Goal: Information Seeking & Learning: Learn about a topic

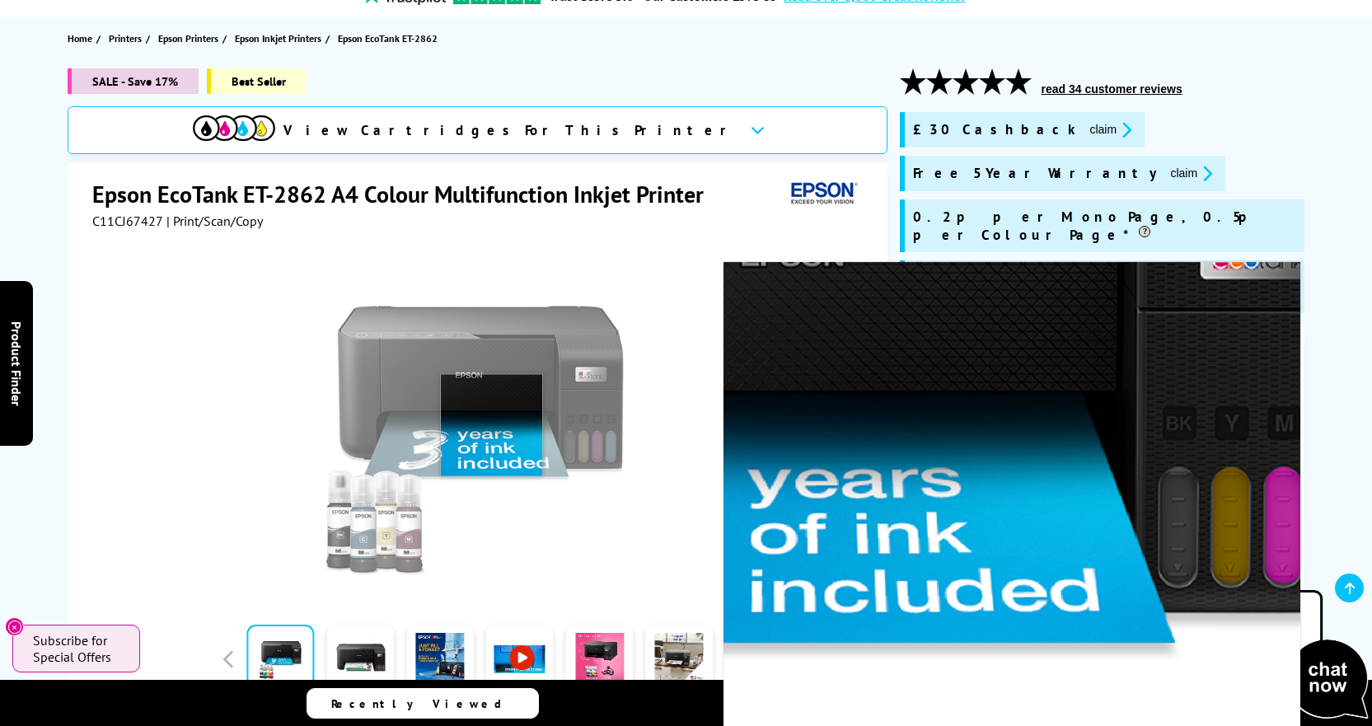
click at [490, 424] on img at bounding box center [479, 423] width 323 height 323
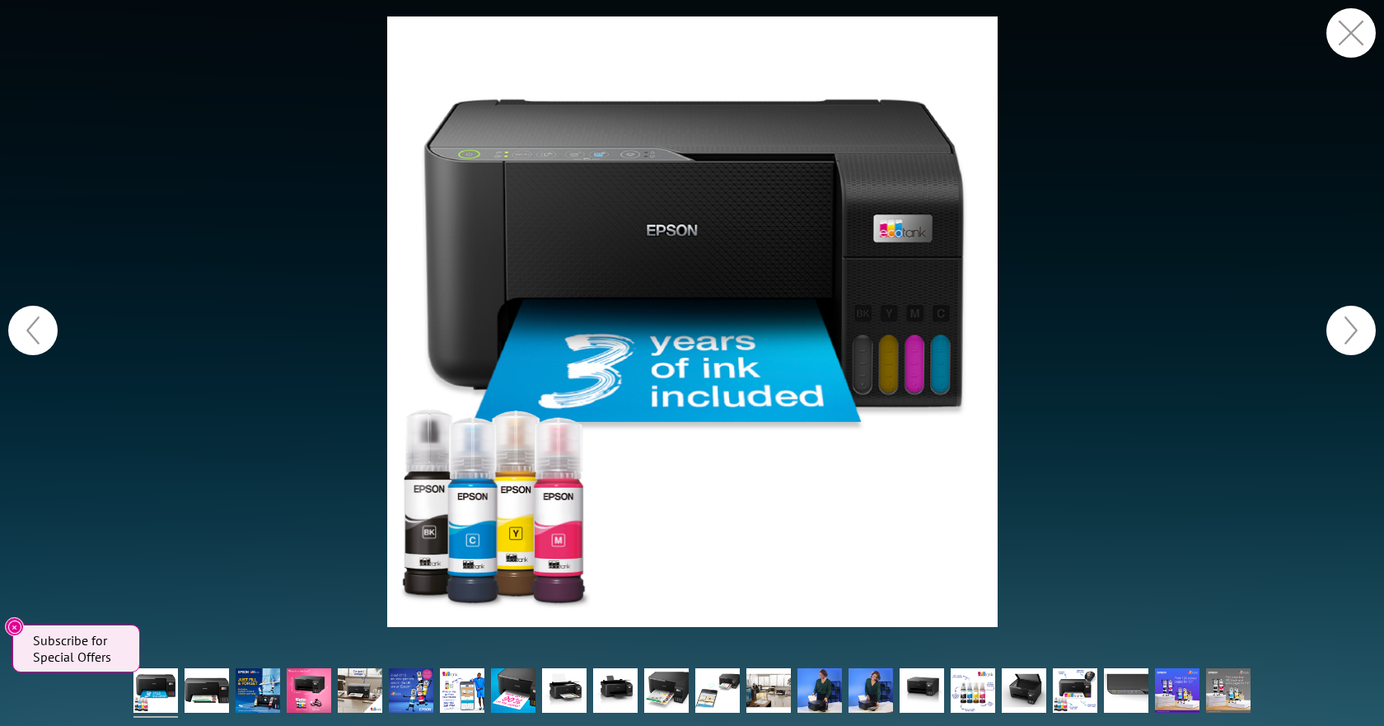
click at [1336, 330] on button "button" at bounding box center [1350, 330] width 49 height 49
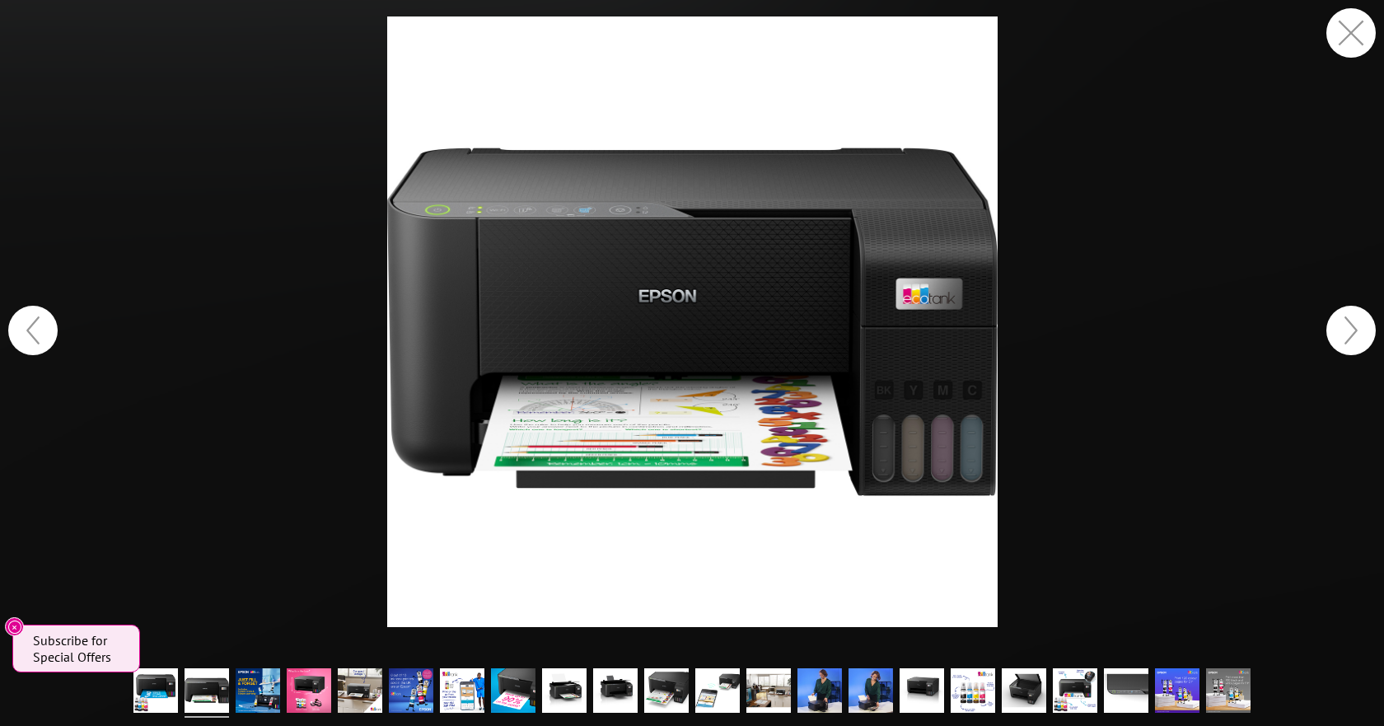
click at [1336, 330] on button "button" at bounding box center [1350, 330] width 49 height 49
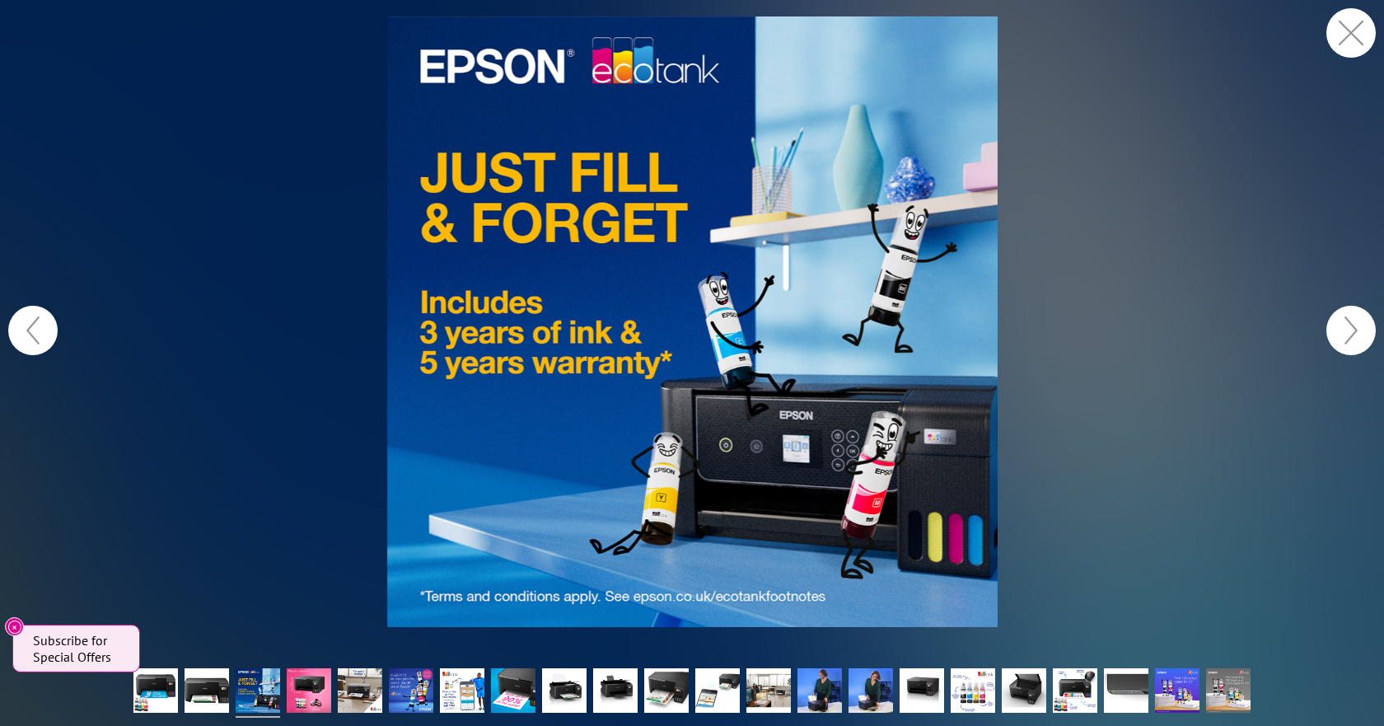
click at [1336, 330] on button "button" at bounding box center [1350, 330] width 49 height 49
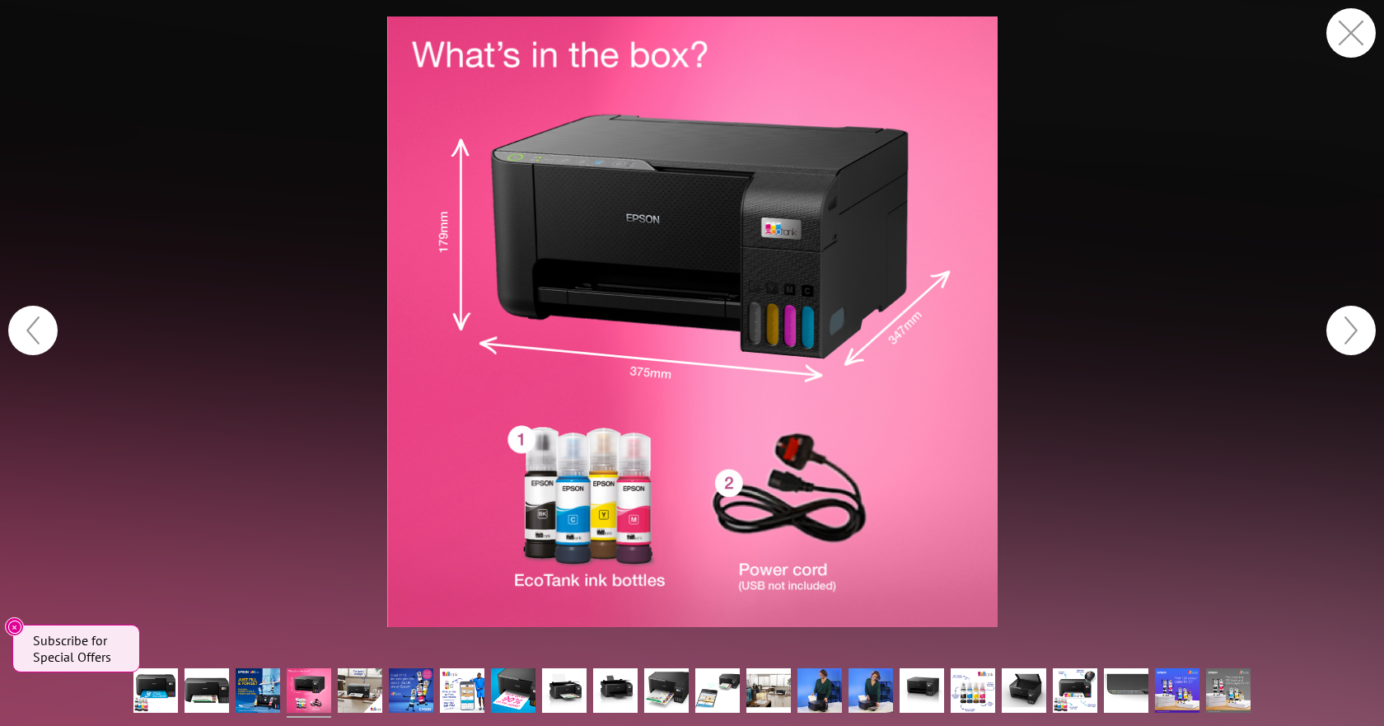
click at [1336, 330] on button "button" at bounding box center [1350, 330] width 49 height 49
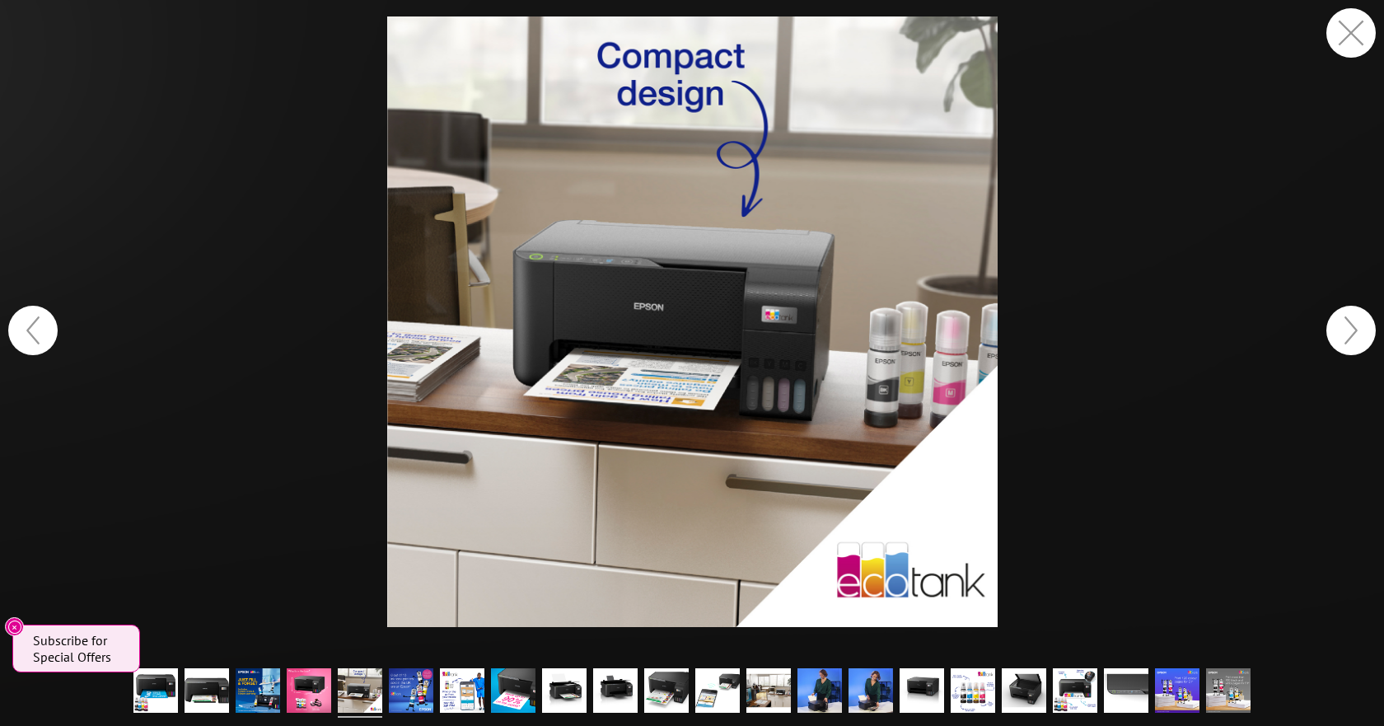
click at [1336, 330] on button "button" at bounding box center [1350, 330] width 49 height 49
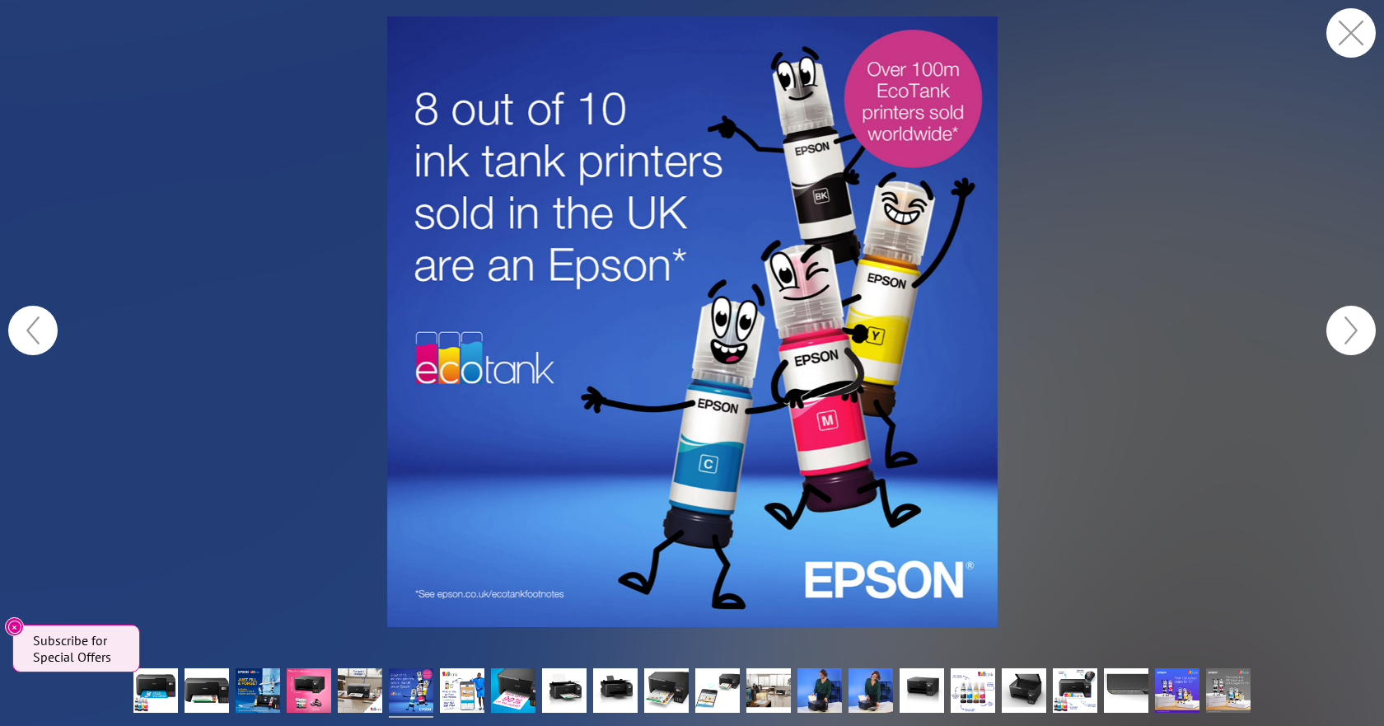
click at [1336, 330] on button "button" at bounding box center [1350, 330] width 49 height 49
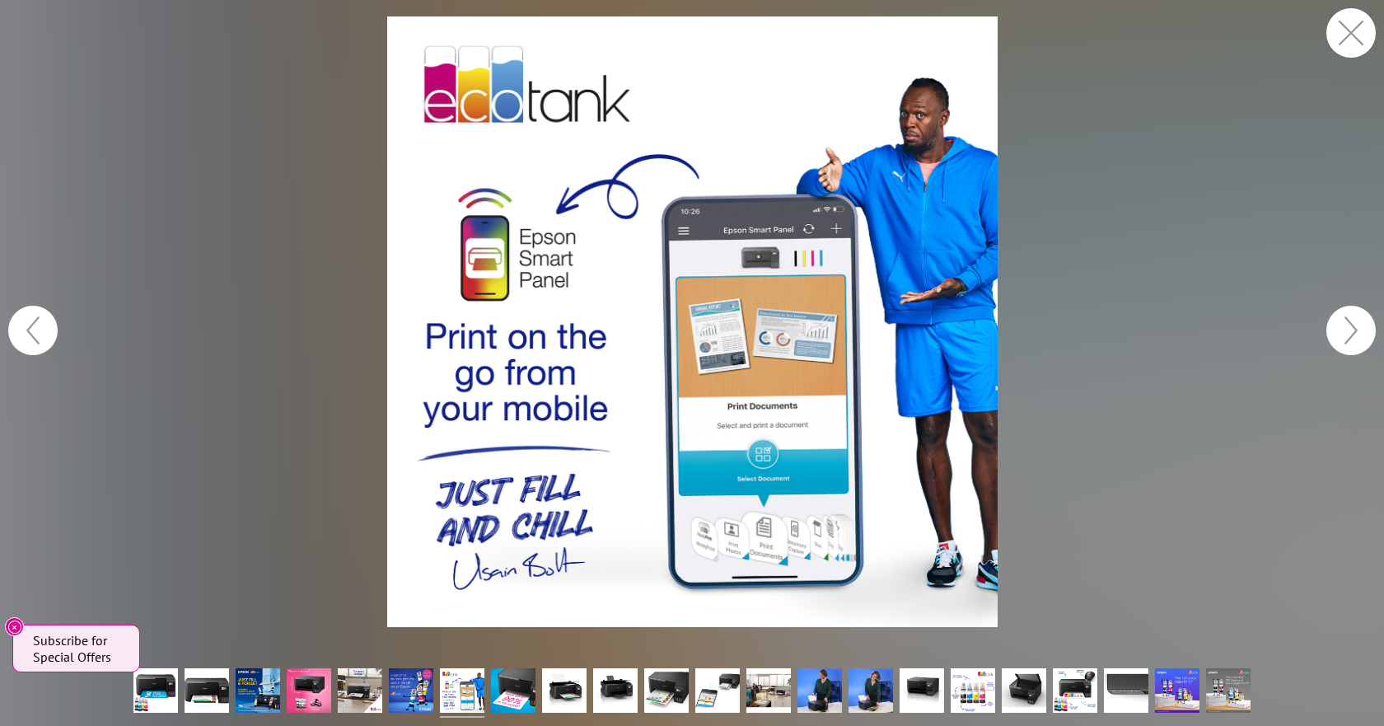
click at [1336, 330] on button "button" at bounding box center [1350, 330] width 49 height 49
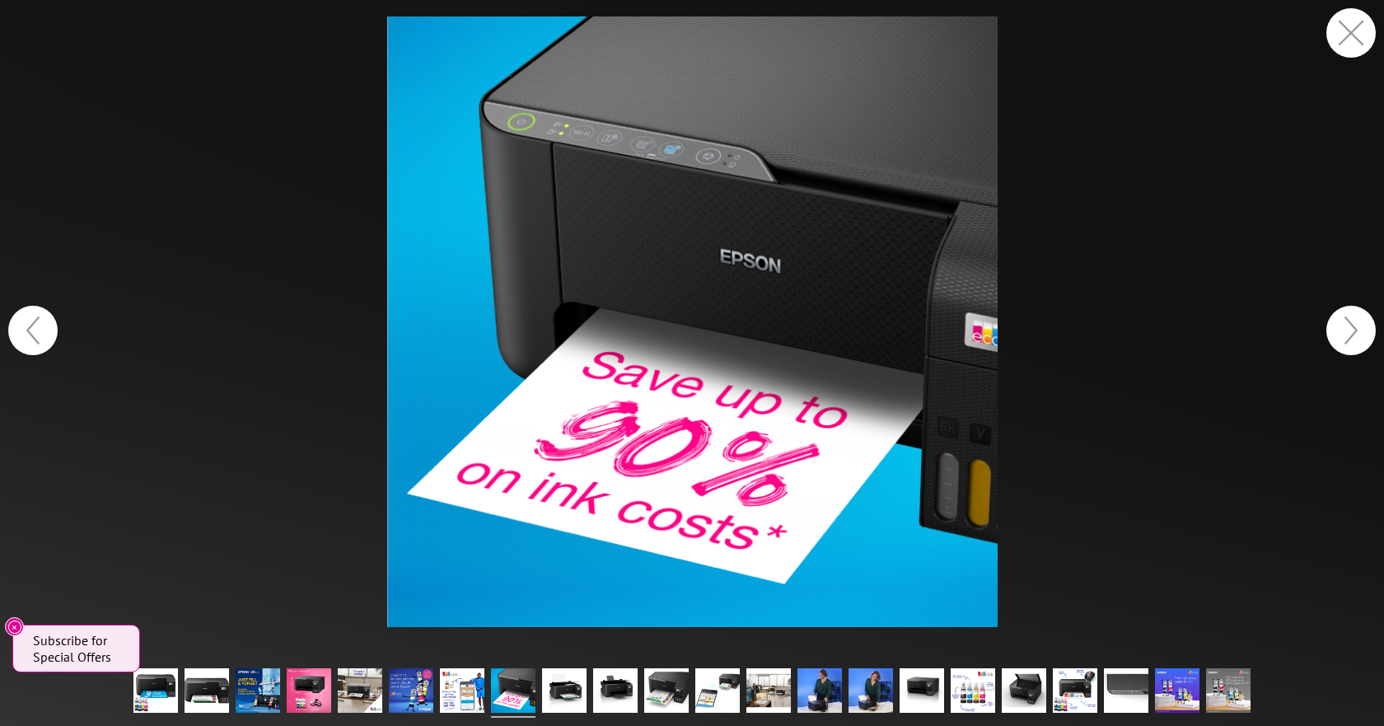
click at [1336, 330] on button "button" at bounding box center [1350, 330] width 49 height 49
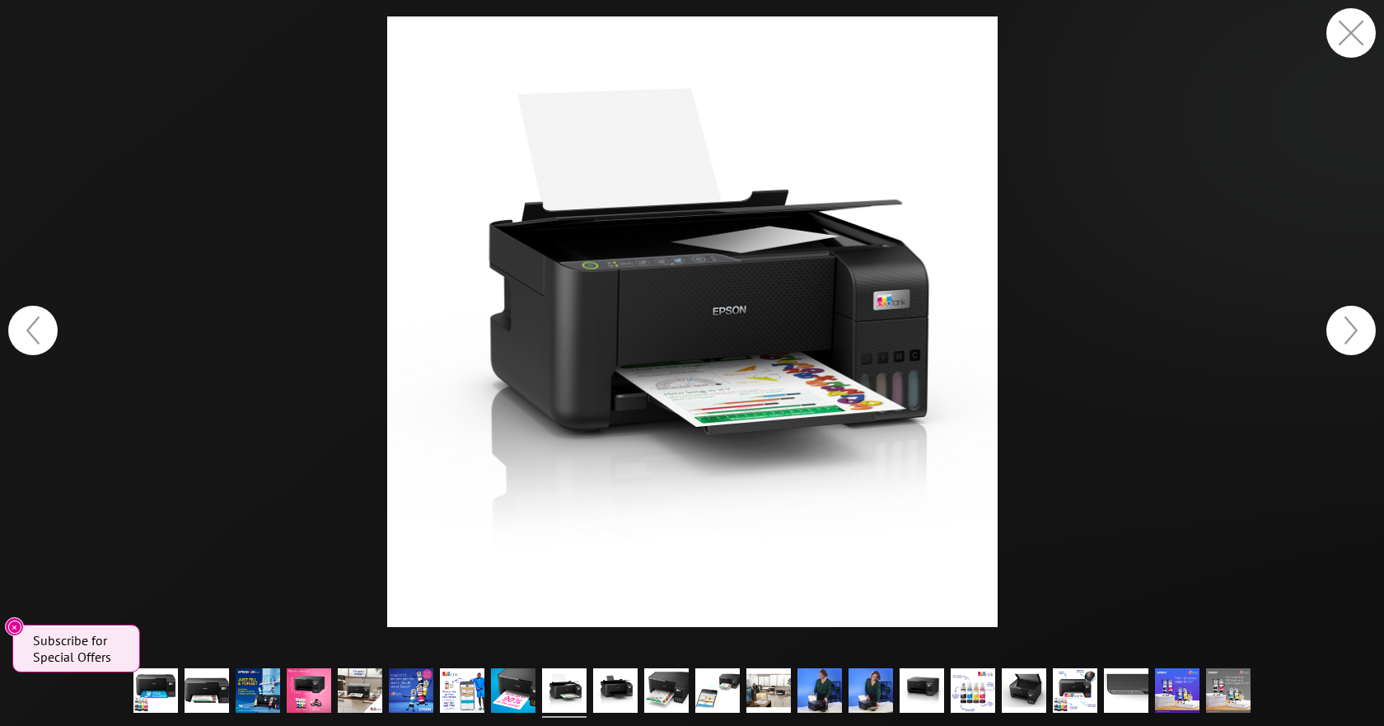
click at [1336, 330] on button "button" at bounding box center [1350, 330] width 49 height 49
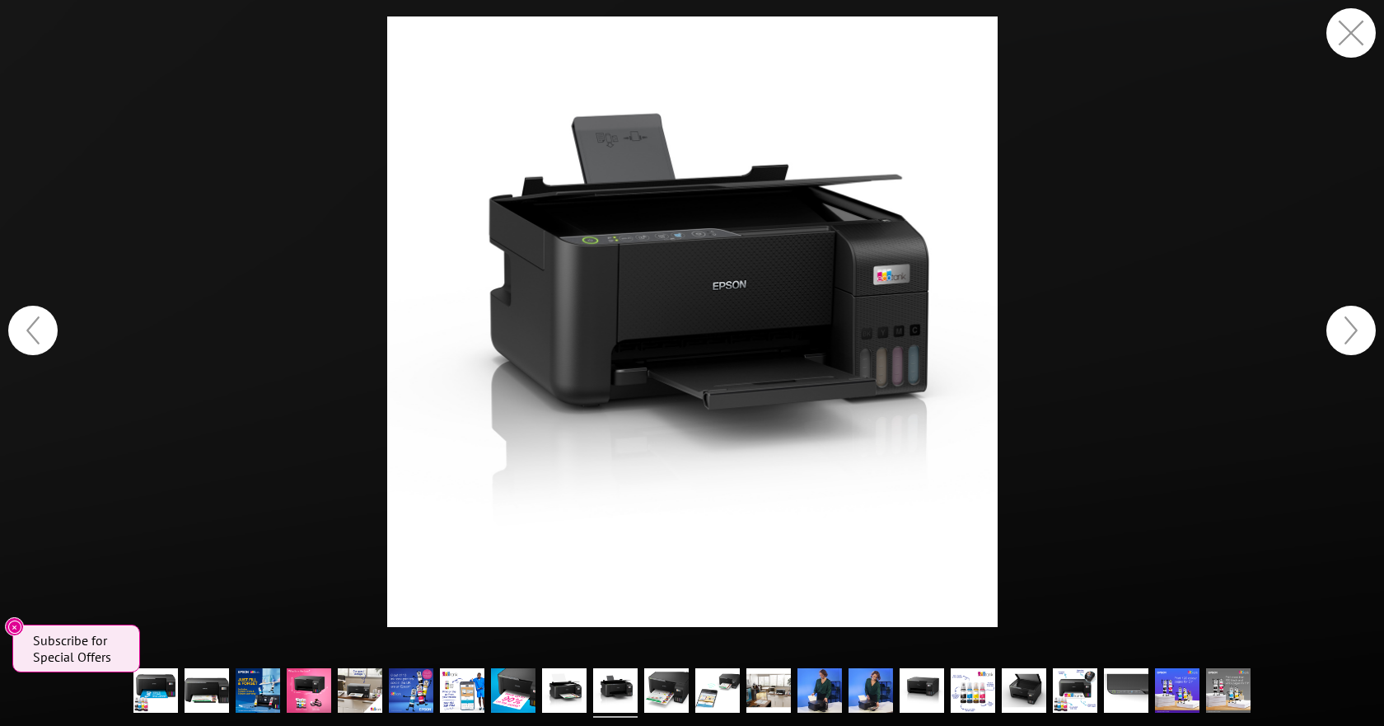
click at [1336, 330] on button "button" at bounding box center [1350, 330] width 49 height 49
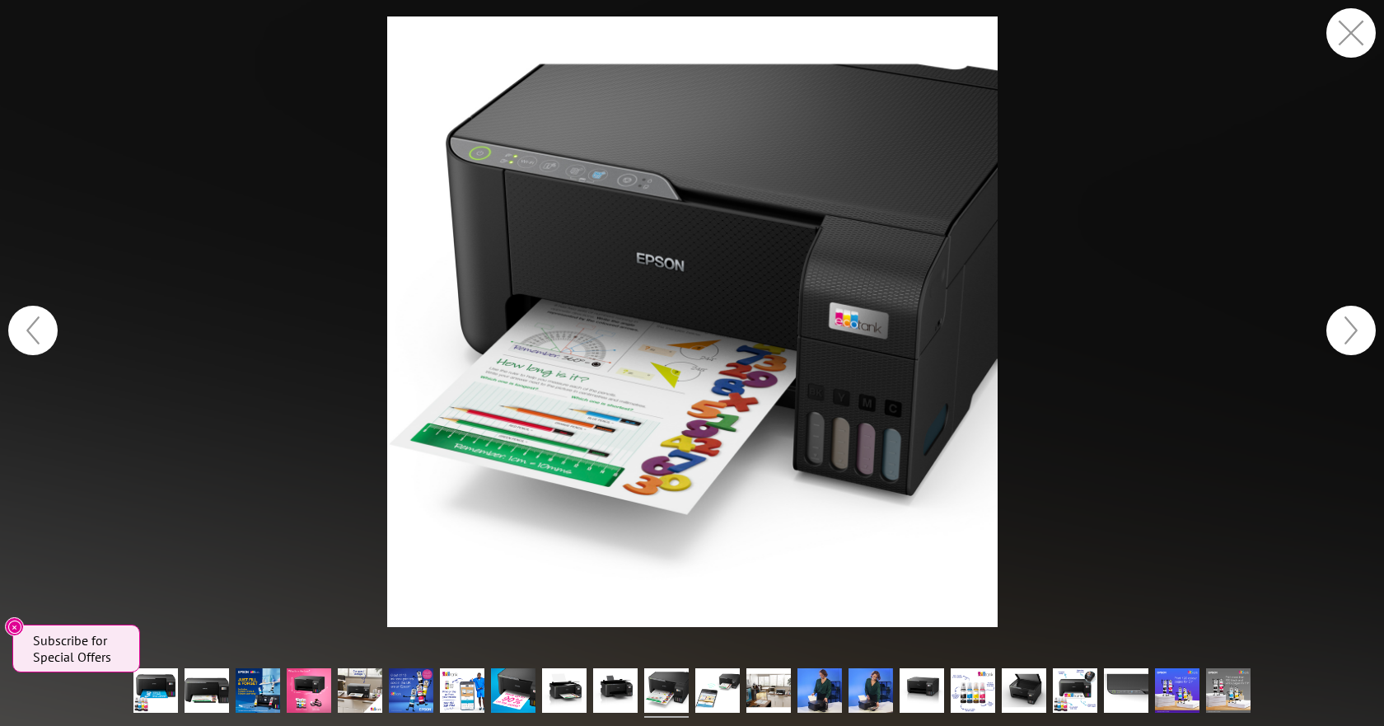
click at [1336, 330] on button "button" at bounding box center [1350, 330] width 49 height 49
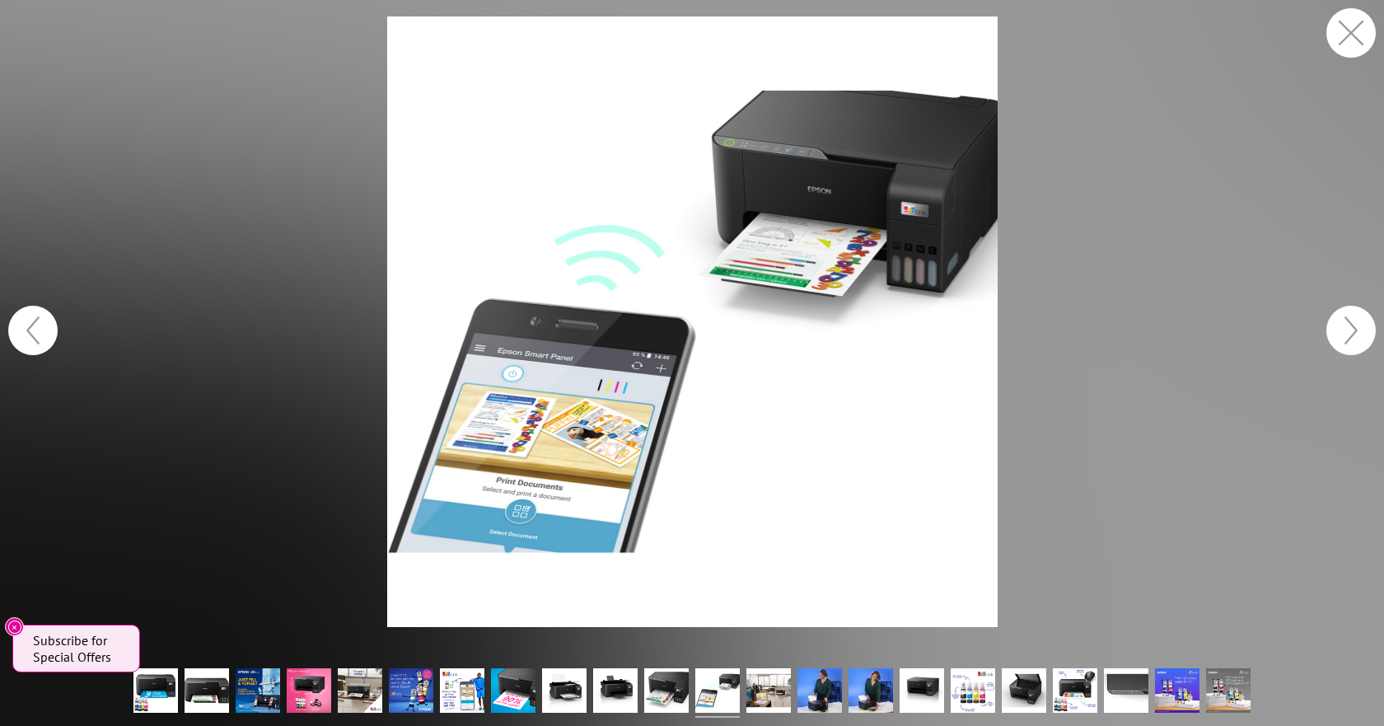
click at [1336, 330] on button "button" at bounding box center [1350, 330] width 49 height 49
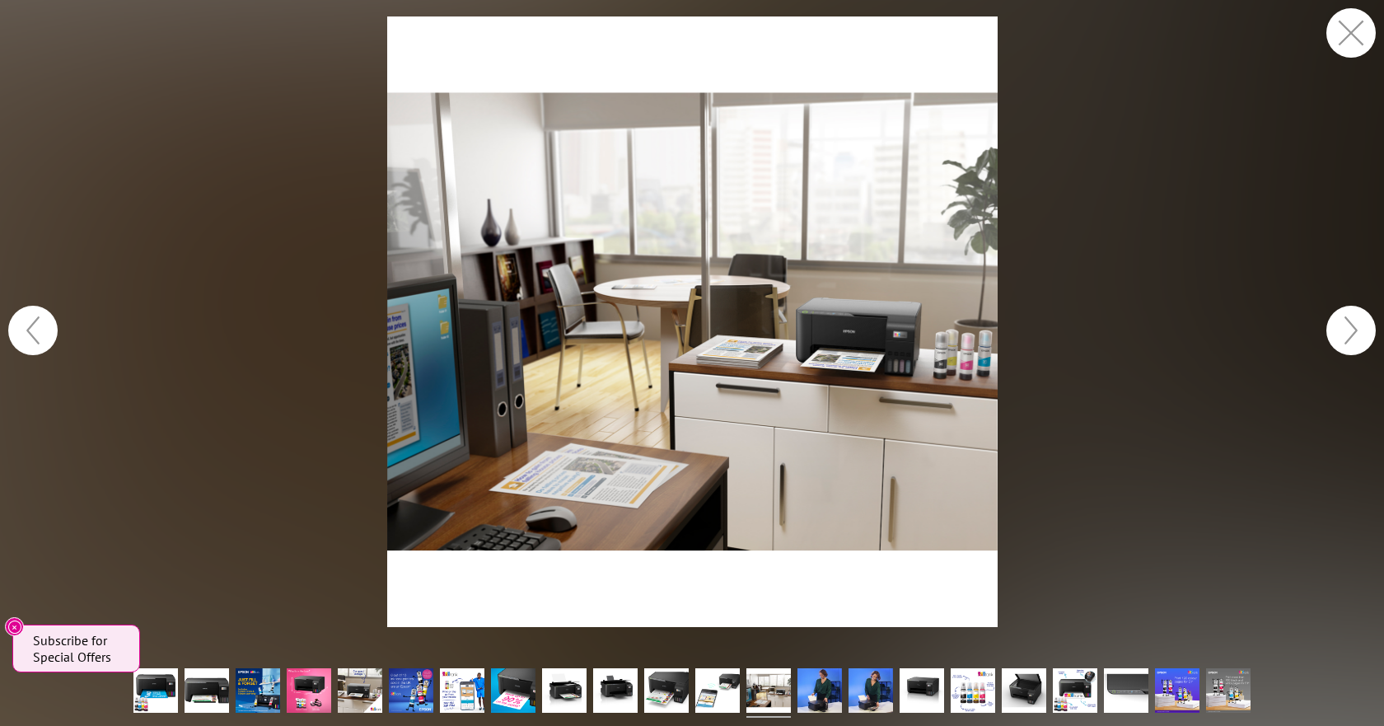
click at [1336, 330] on button "button" at bounding box center [1350, 330] width 49 height 49
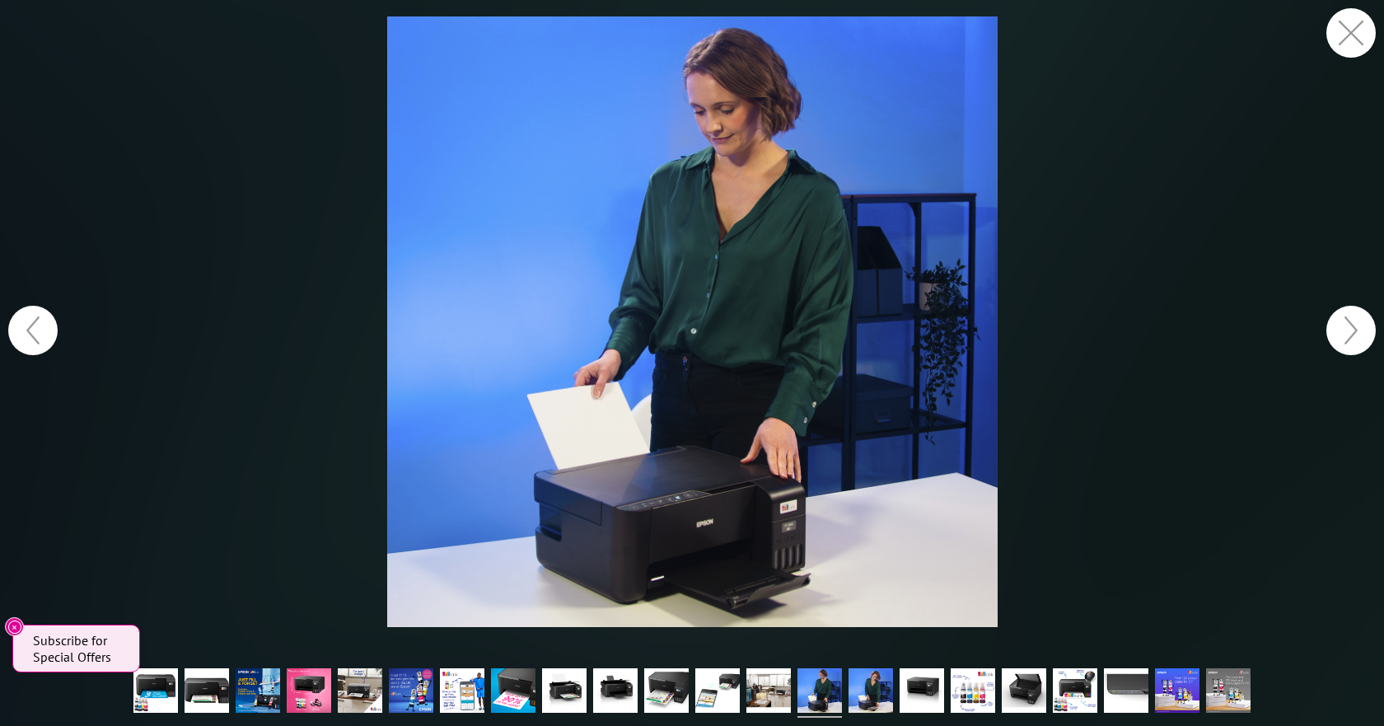
click at [1347, 330] on button "button" at bounding box center [1350, 330] width 49 height 49
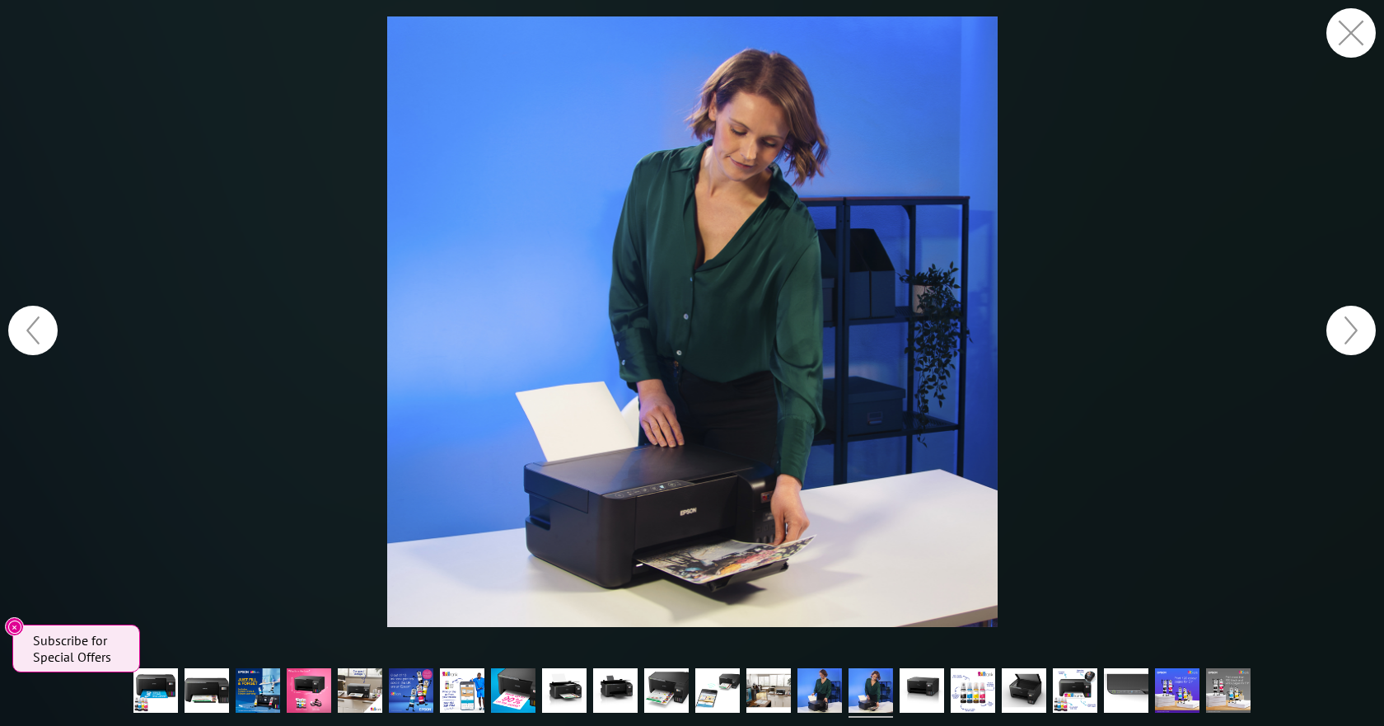
click at [1347, 330] on button "button" at bounding box center [1350, 330] width 49 height 49
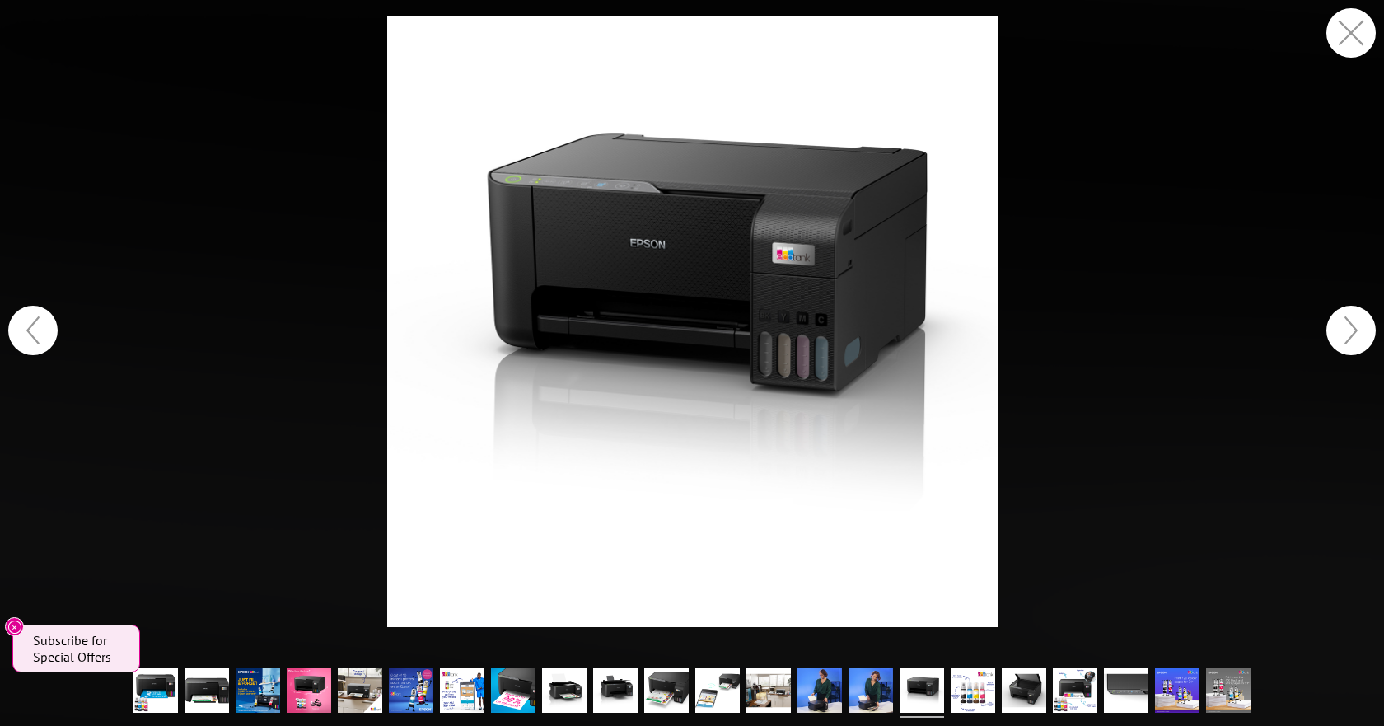
click at [1347, 330] on button "button" at bounding box center [1350, 330] width 49 height 49
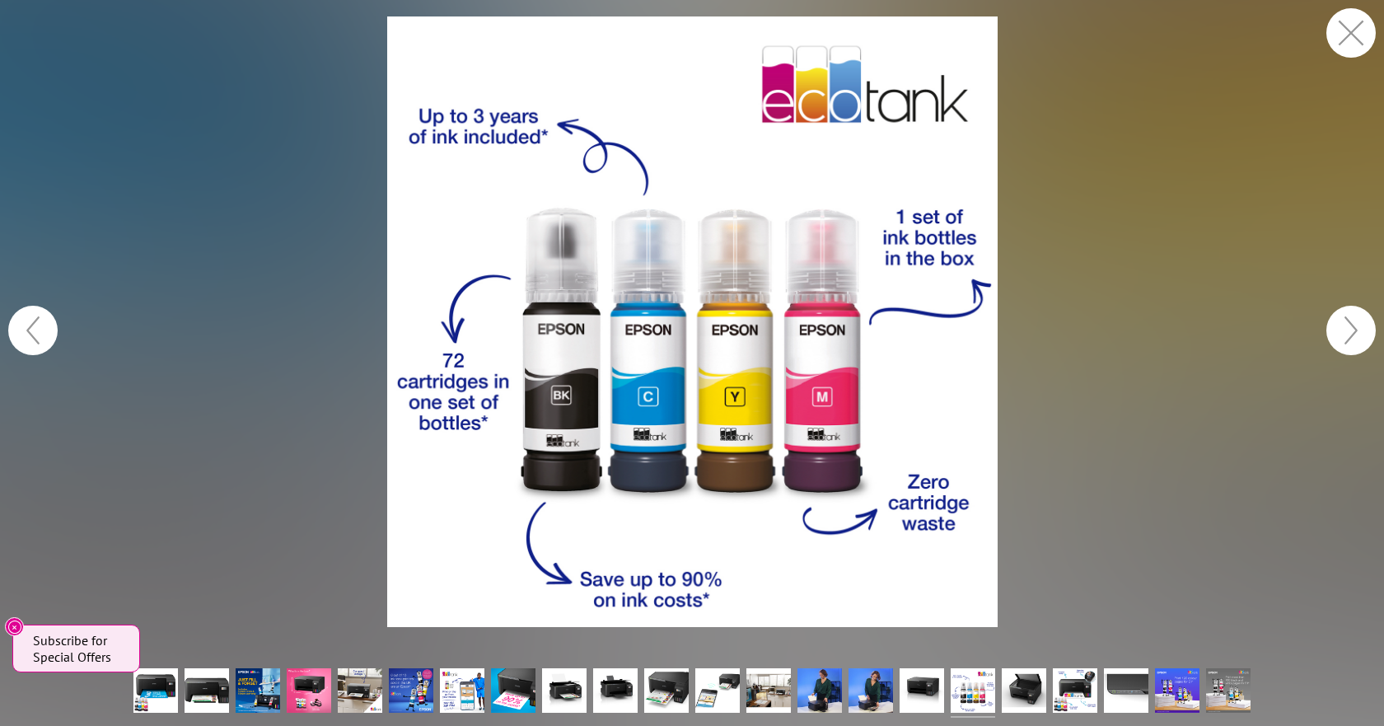
click at [1349, 332] on button "button" at bounding box center [1350, 330] width 49 height 49
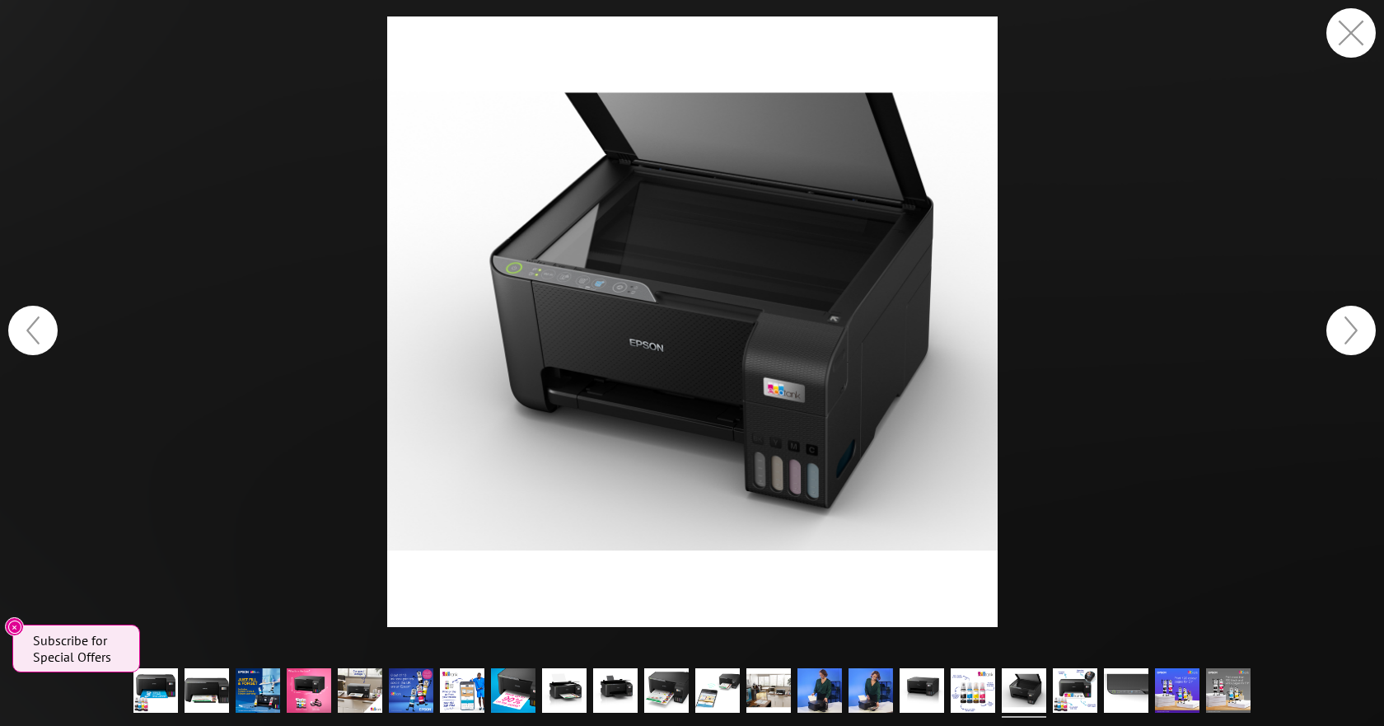
click at [1349, 332] on button "button" at bounding box center [1350, 330] width 49 height 49
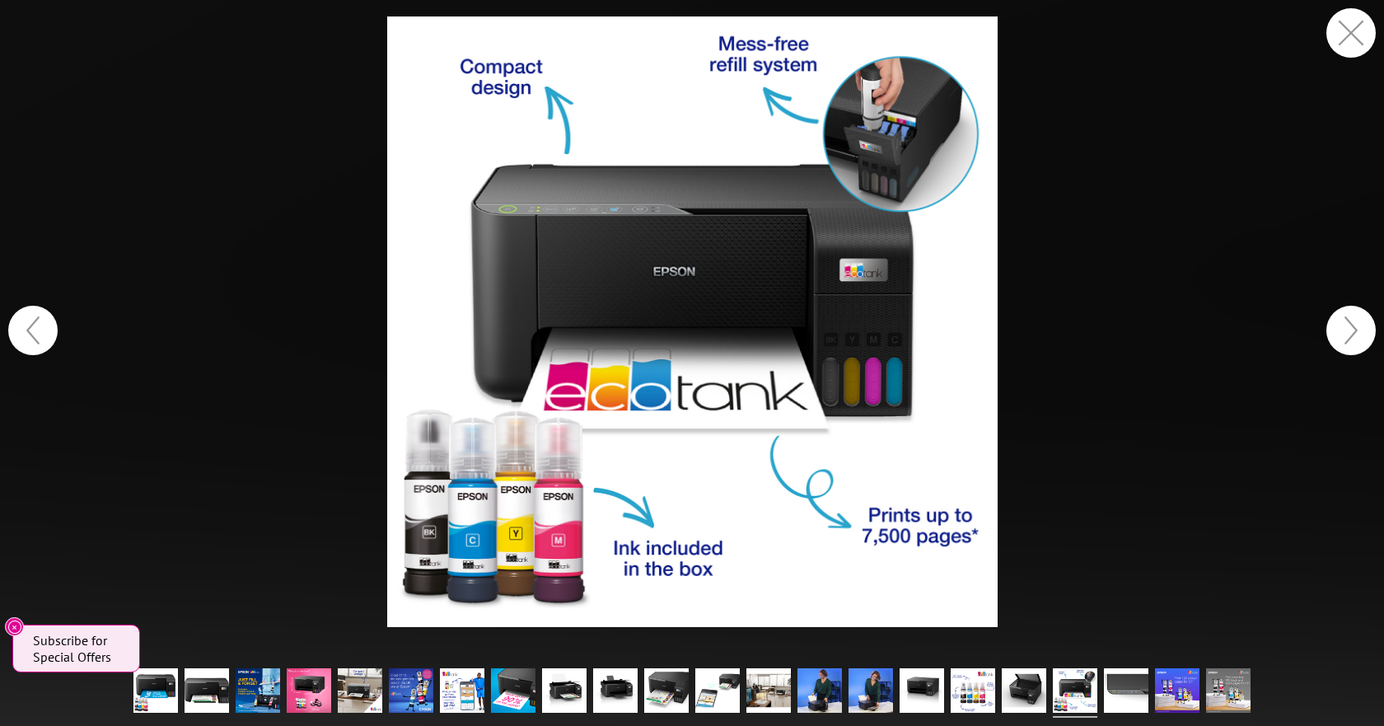
click at [1349, 332] on button "button" at bounding box center [1350, 330] width 49 height 49
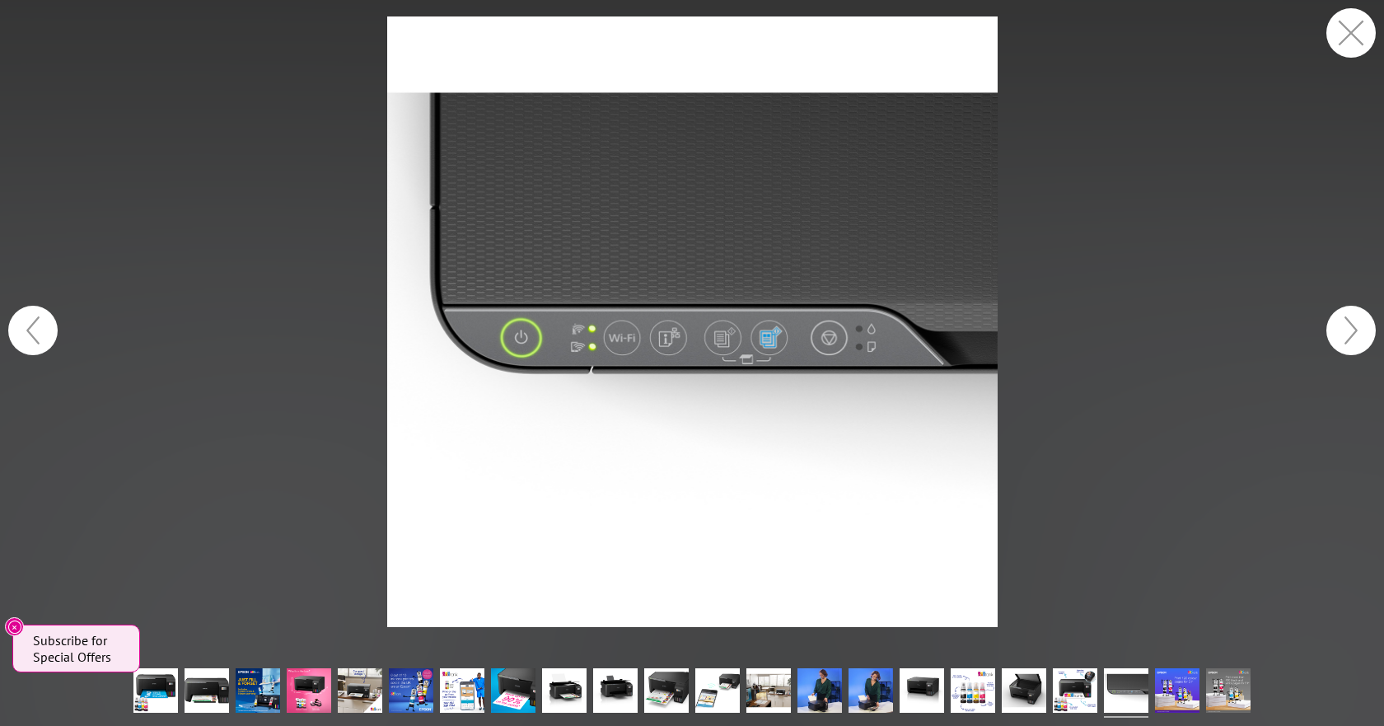
click at [1349, 332] on button "button" at bounding box center [1350, 330] width 49 height 49
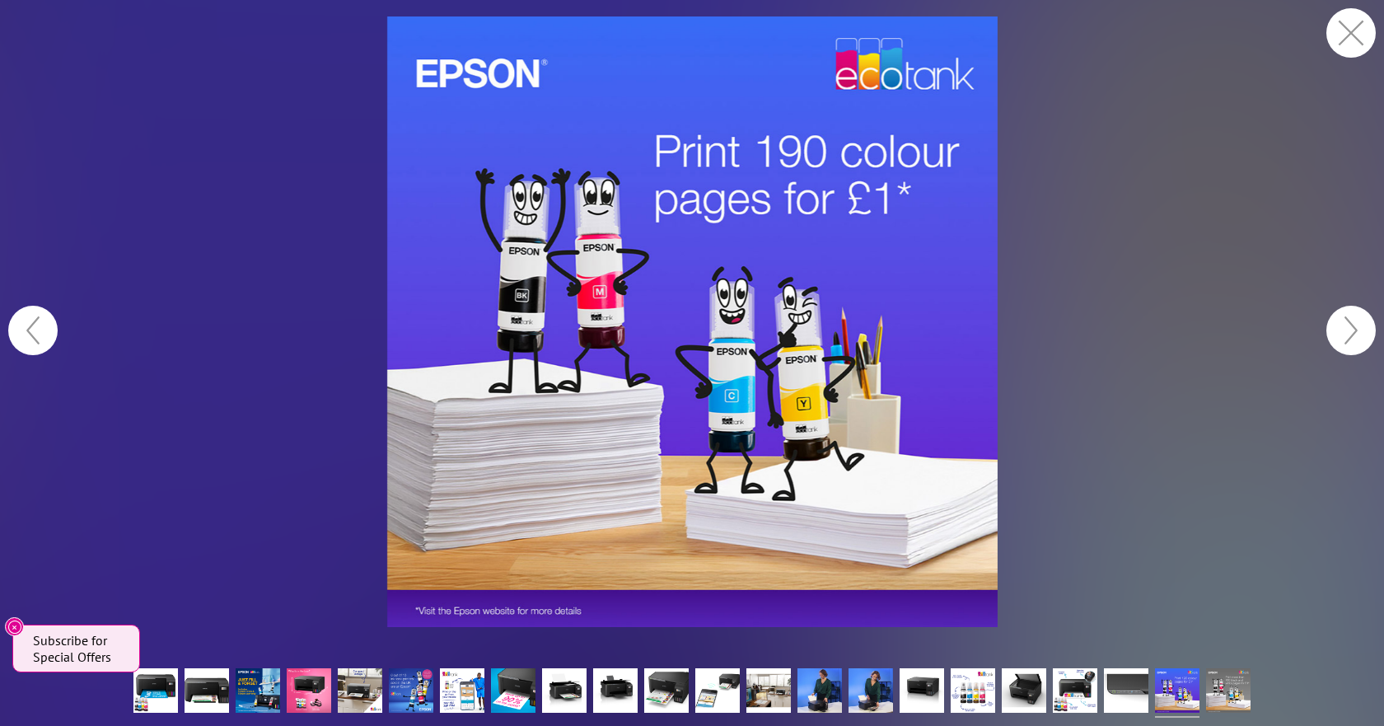
click at [1349, 332] on button "button" at bounding box center [1350, 330] width 49 height 49
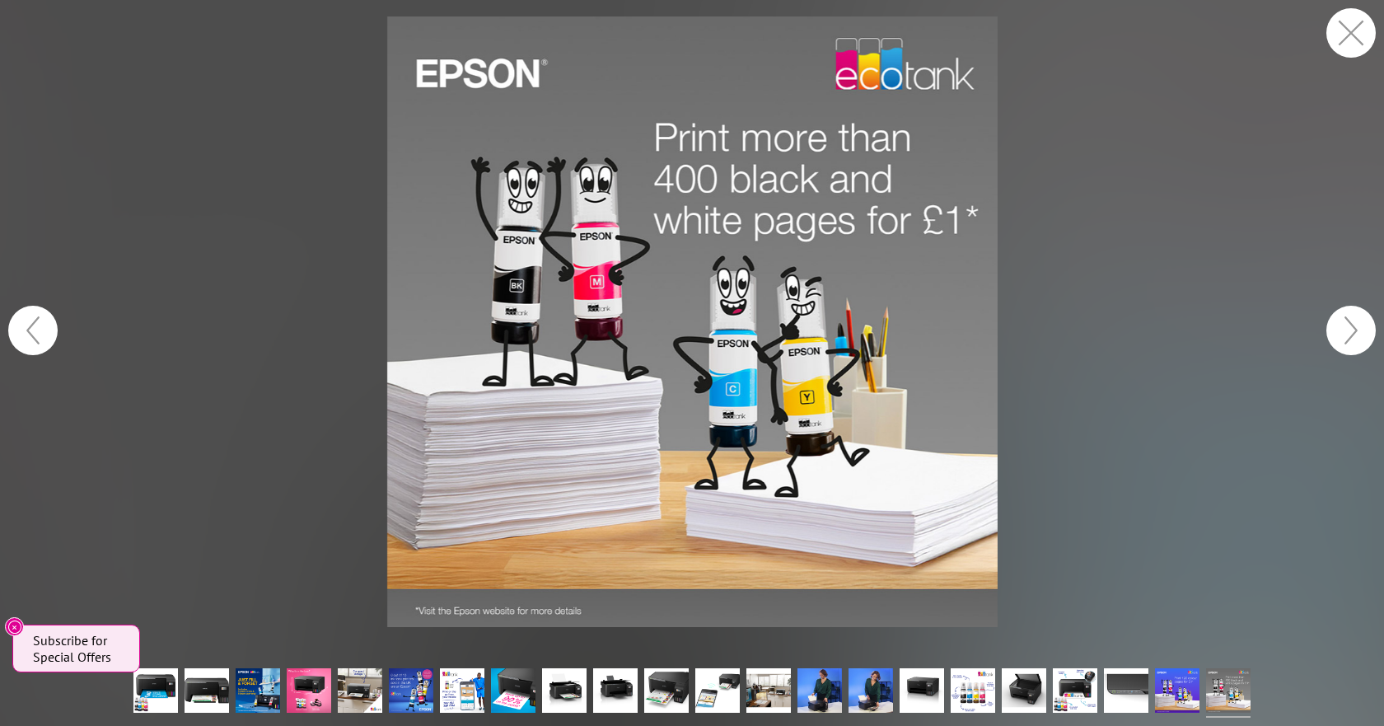
click at [1357, 12] on button "button" at bounding box center [1350, 32] width 49 height 49
